Goal: Transaction & Acquisition: Download file/media

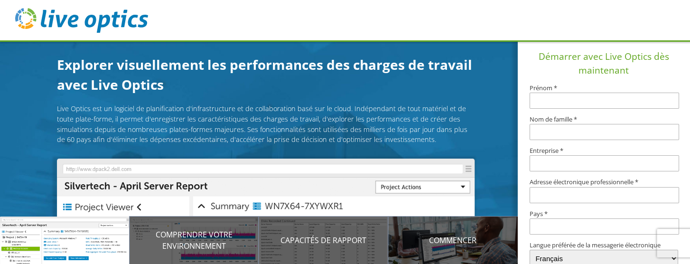
click at [596, 96] on input "text" at bounding box center [605, 101] width 150 height 16
type input "d"
type input "[PERSON_NAME]"
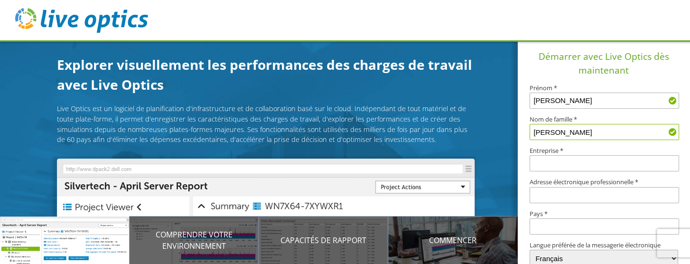
type input "Ouellette"
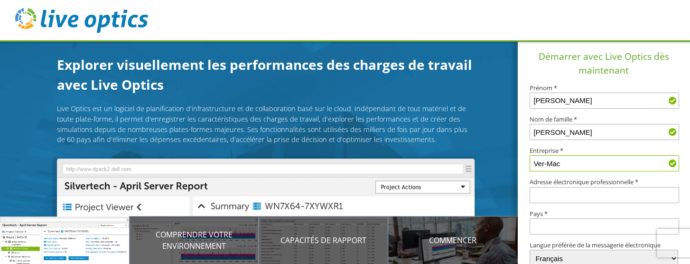
type input "Ver-Mac"
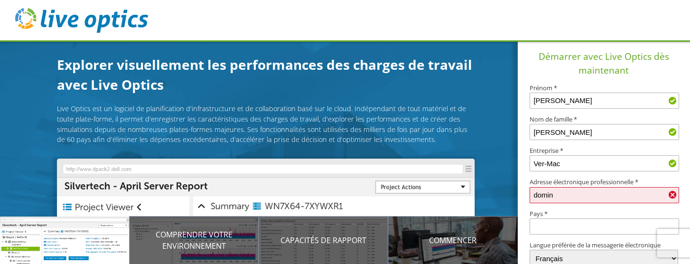
type input "dominic.ouellette@ver-mac.com"
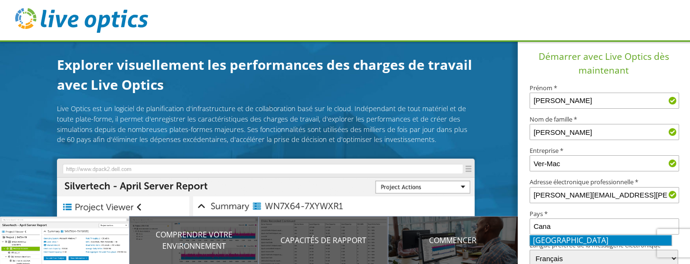
type input "Canada"
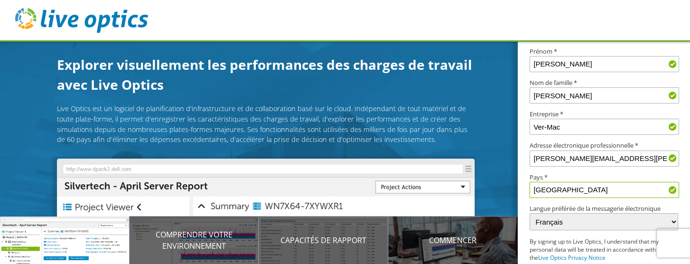
scroll to position [82, 0]
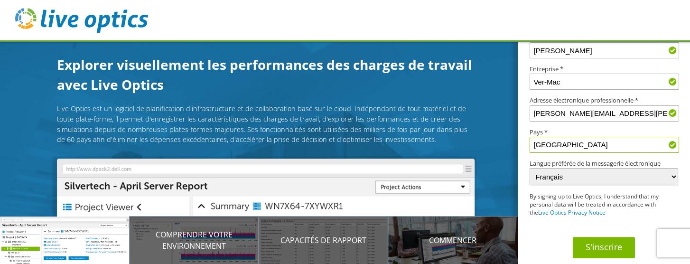
click at [608, 248] on button "S'inscrire" at bounding box center [604, 247] width 62 height 21
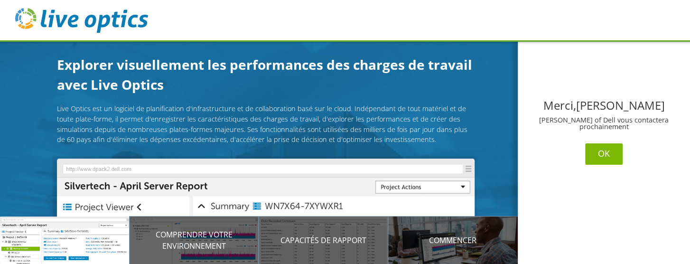
click at [604, 155] on button "OK" at bounding box center [603, 153] width 37 height 21
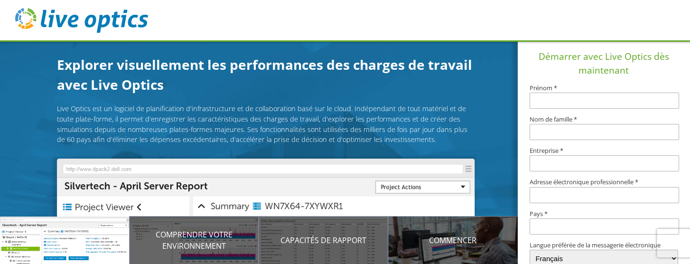
scroll to position [144, 0]
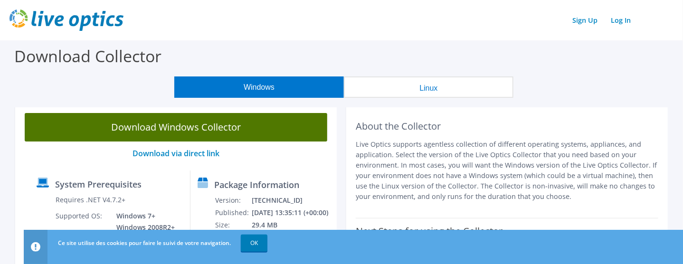
click at [200, 128] on link "Download Windows Collector" at bounding box center [176, 127] width 302 height 28
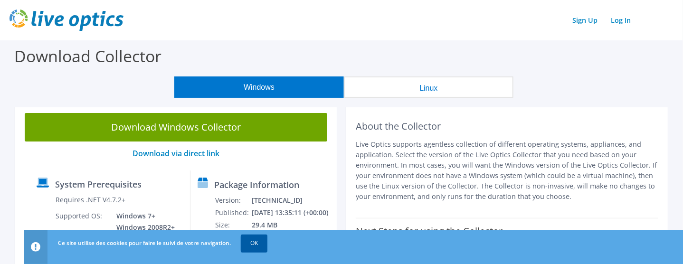
click at [257, 245] on link "OK" at bounding box center [254, 242] width 27 height 17
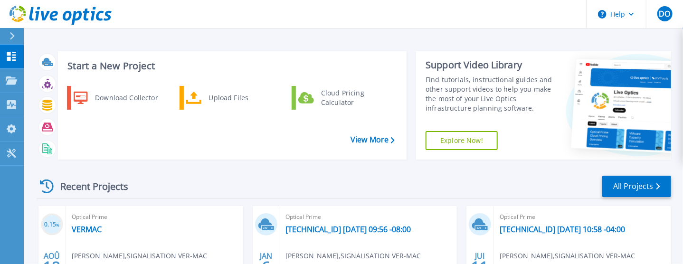
click at [346, 183] on div "Recent Projects All Projects" at bounding box center [354, 187] width 634 height 24
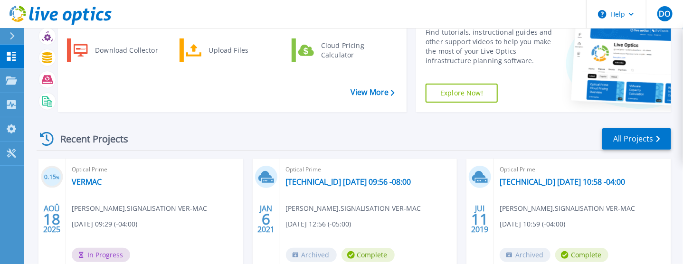
scroll to position [95, 0]
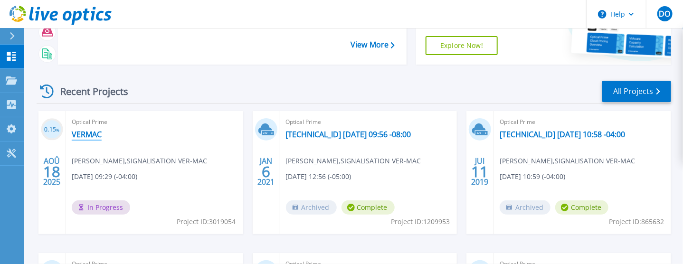
click at [85, 135] on link "VERMAC" at bounding box center [87, 134] width 30 height 9
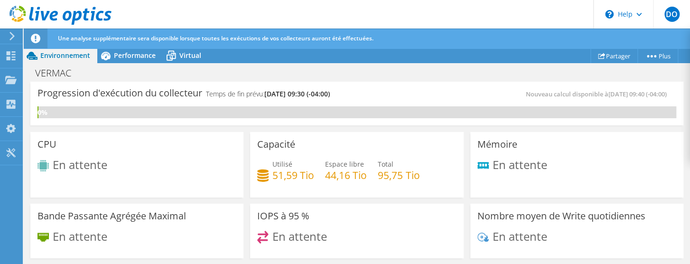
scroll to position [95, 0]
